Goal: Find contact information: Find contact information

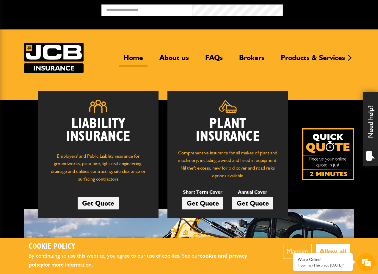
click at [20, 104] on div "Liability Insurance Employers' and Public Liability insurance for groundworks, …" at bounding box center [189, 211] width 378 height 222
click at [171, 57] on link "About us" at bounding box center [174, 60] width 38 height 14
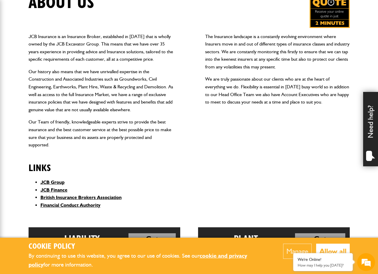
scroll to position [149, 0]
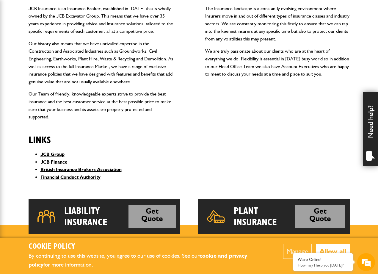
click at [339, 250] on button "Allow all" at bounding box center [333, 251] width 34 height 15
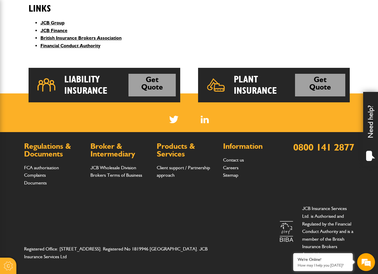
scroll to position [282, 0]
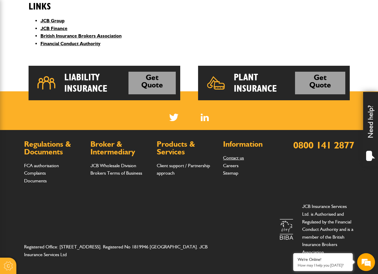
click at [241, 159] on link "Contact us" at bounding box center [233, 158] width 21 height 6
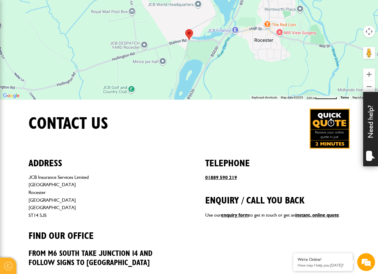
click at [161, 118] on div "Contact us" at bounding box center [189, 129] width 330 height 40
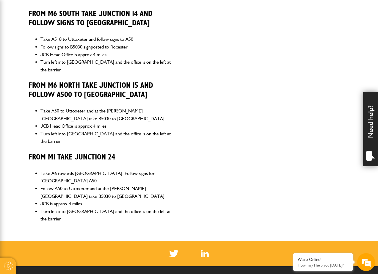
scroll to position [238, 0]
